Goal: Complete application form: Complete application form

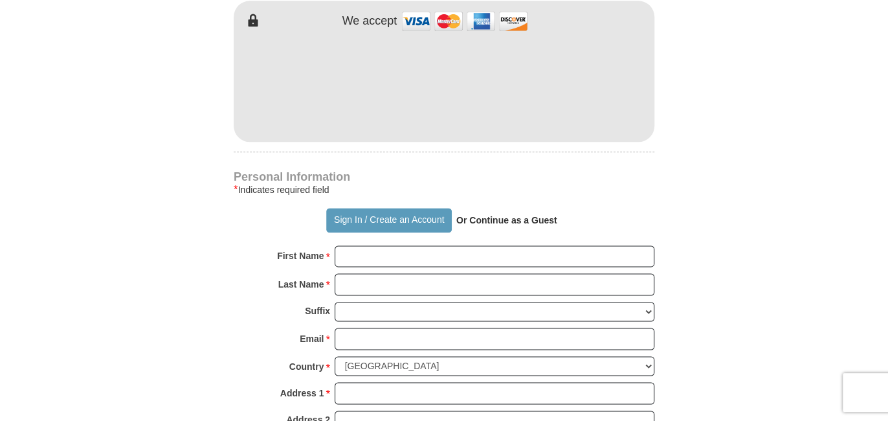
scroll to position [712, 0]
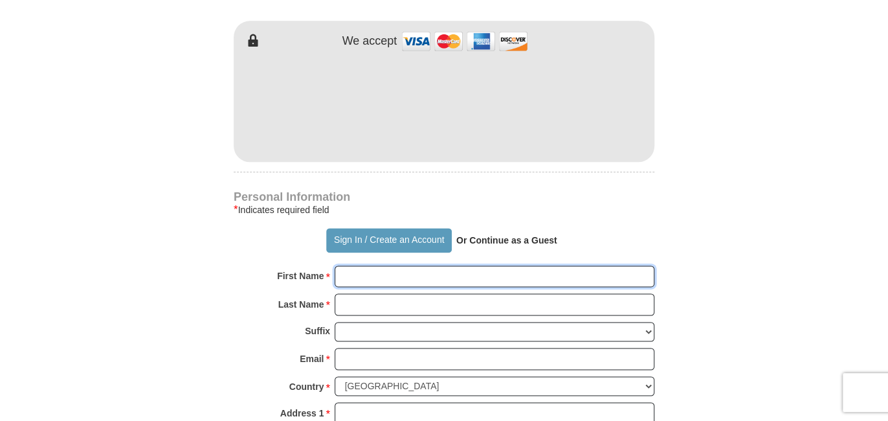
click at [402, 274] on input "First Name *" at bounding box center [495, 276] width 320 height 22
type input "[PERSON_NAME]"
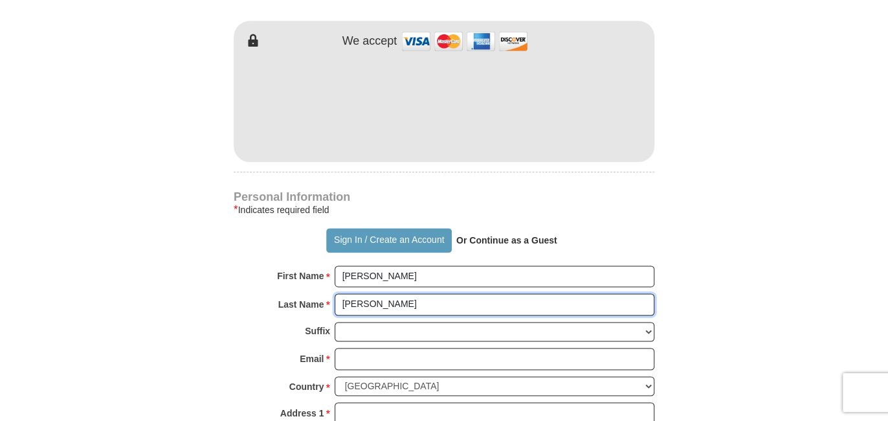
type input "[PERSON_NAME]"
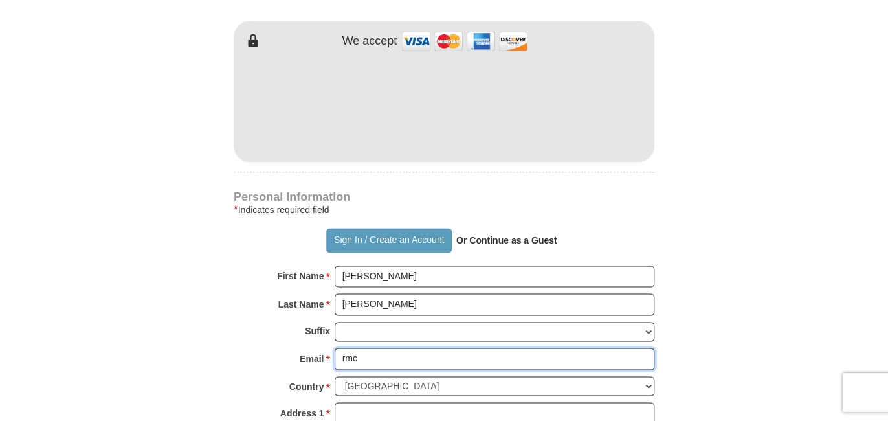
type input "[EMAIL_ADDRESS][DOMAIN_NAME]"
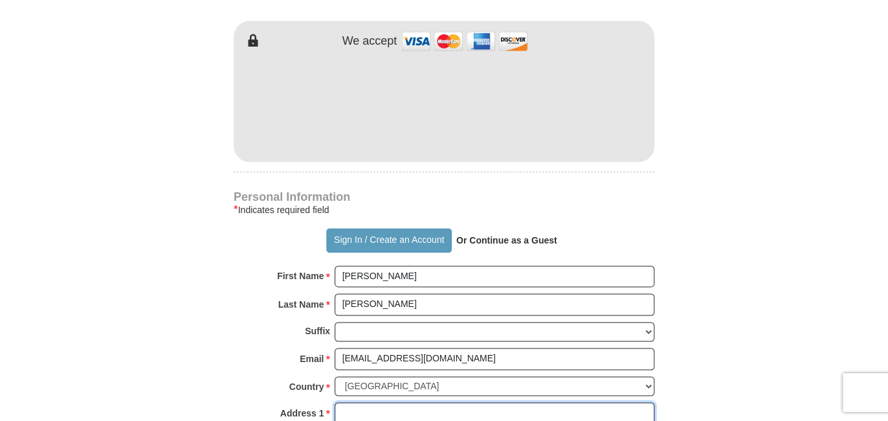
click at [435, 402] on input "Address 1 *" at bounding box center [495, 413] width 320 height 22
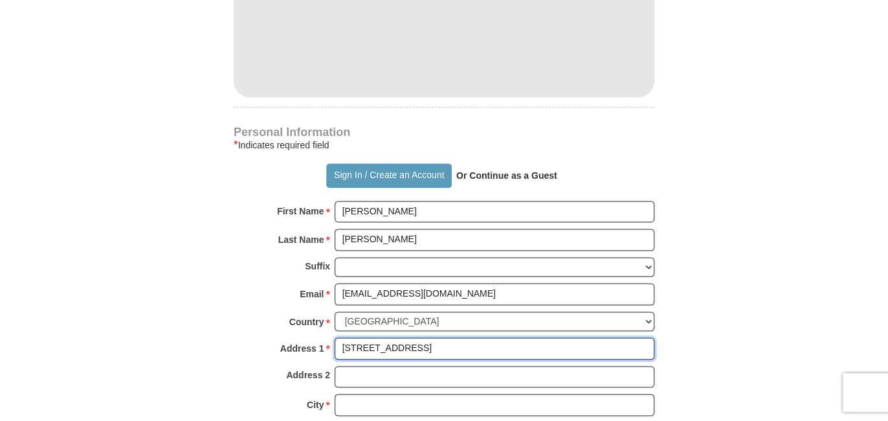
type input "[STREET_ADDRESS]"
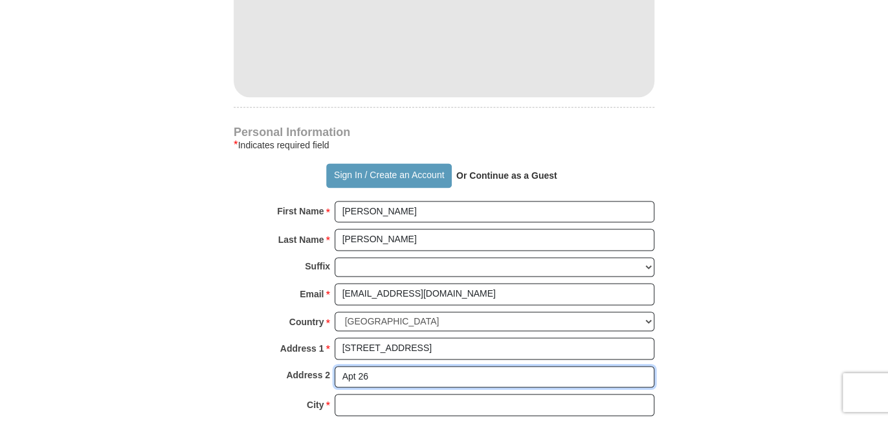
scroll to position [841, 0]
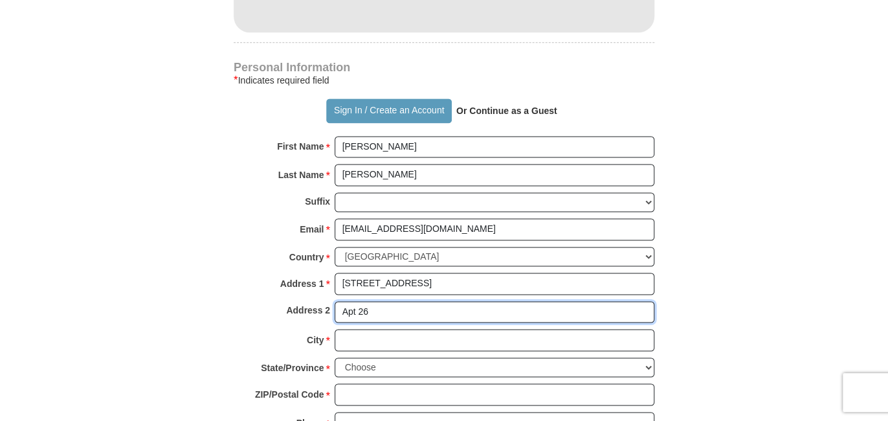
type input "Apt 26"
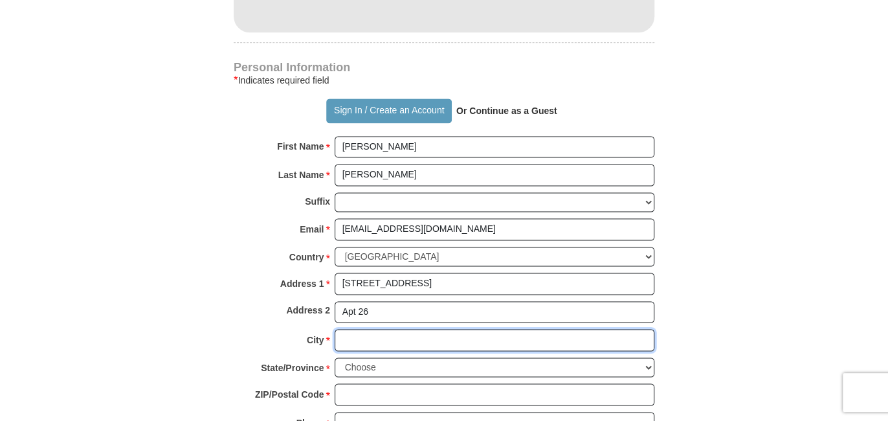
click at [450, 334] on input "City *" at bounding box center [495, 340] width 320 height 22
type input "Hackensack"
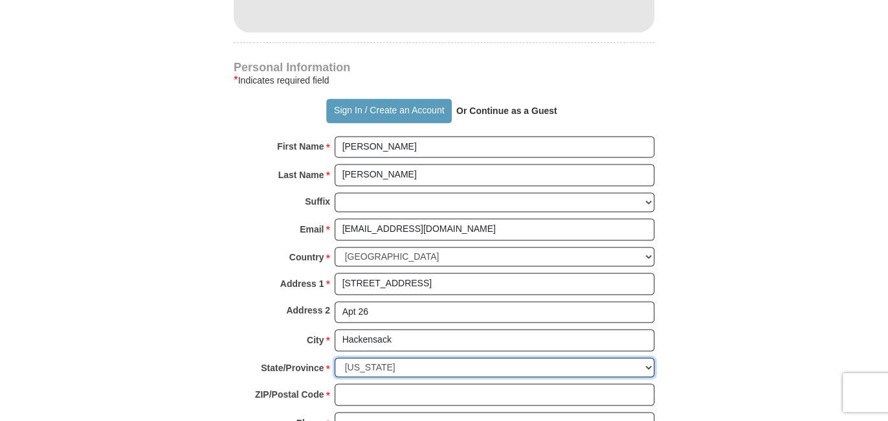
drag, startPoint x: 439, startPoint y: 359, endPoint x: 350, endPoint y: 354, distance: 88.8
click at [350, 357] on select "Choose [US_STATE] [US_STATE] [US_STATE] [US_STATE] [US_STATE] Armed Forces Amer…" at bounding box center [495, 367] width 320 height 20
select select "NJ"
click at [335, 357] on select "Choose [US_STATE] [US_STATE] [US_STATE] [US_STATE] [US_STATE] Armed Forces Amer…" at bounding box center [495, 367] width 320 height 20
click at [390, 383] on input "ZIP/Postal Code *" at bounding box center [495, 394] width 320 height 22
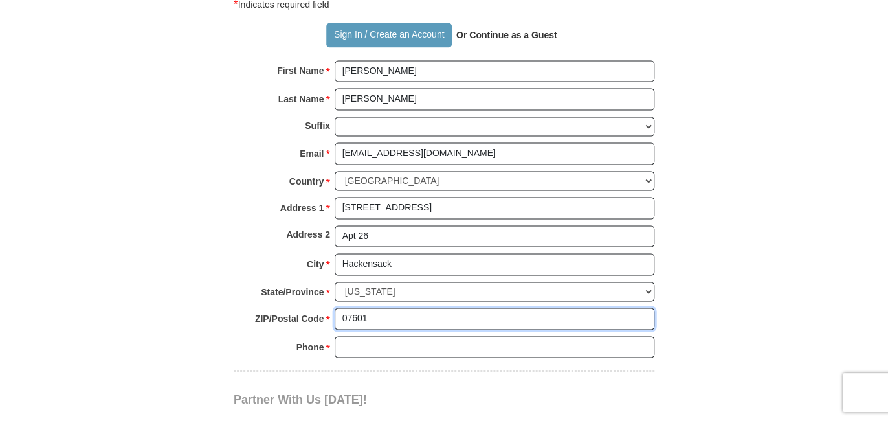
scroll to position [971, 0]
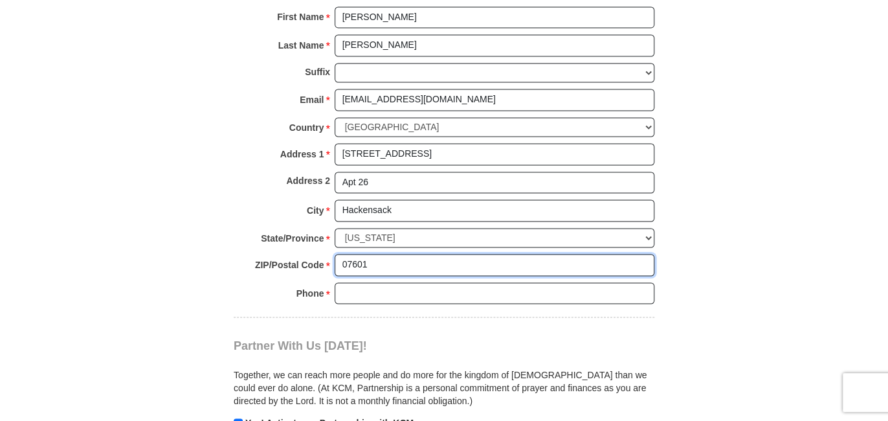
type input "07601"
click at [380, 283] on input "Phone * *" at bounding box center [495, 293] width 320 height 22
type input "2019892243"
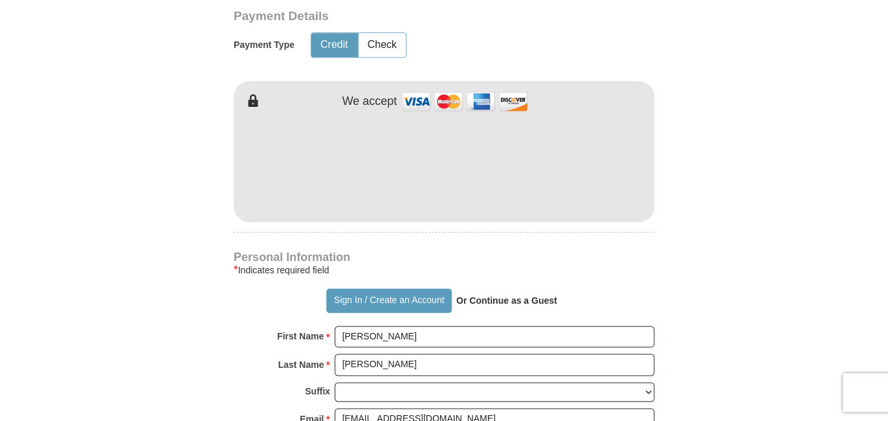
scroll to position [647, 0]
